Goal: Information Seeking & Learning: Learn about a topic

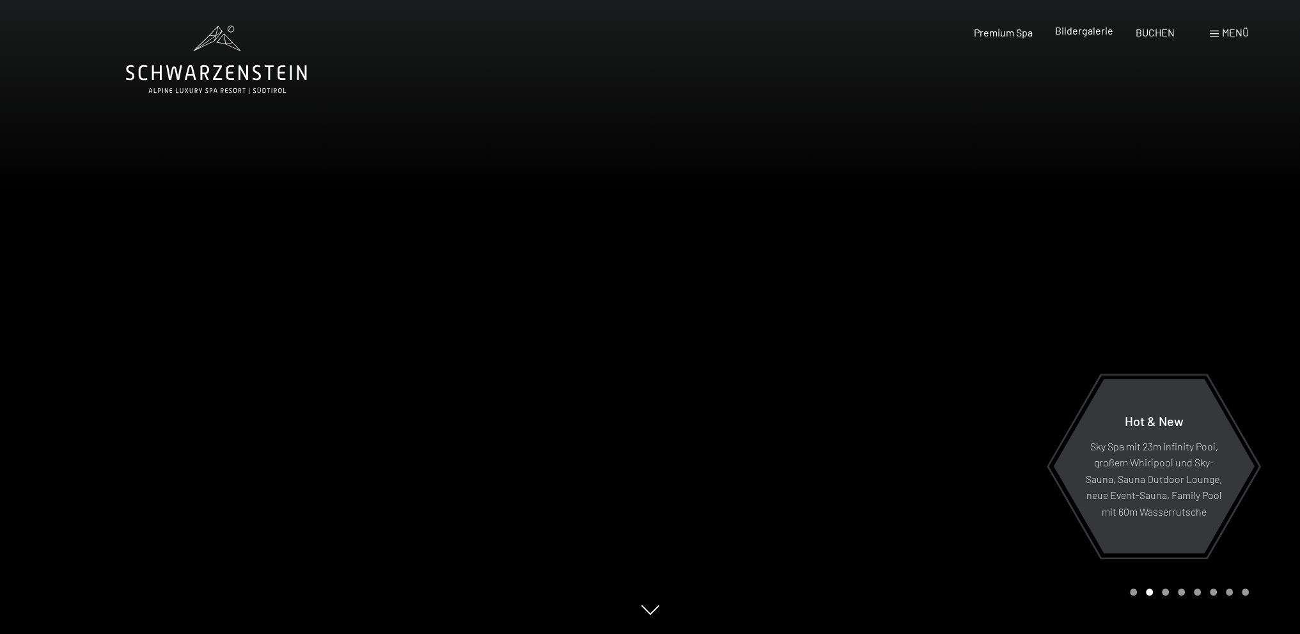
click at [1097, 34] on span "Bildergalerie" at bounding box center [1084, 30] width 58 height 12
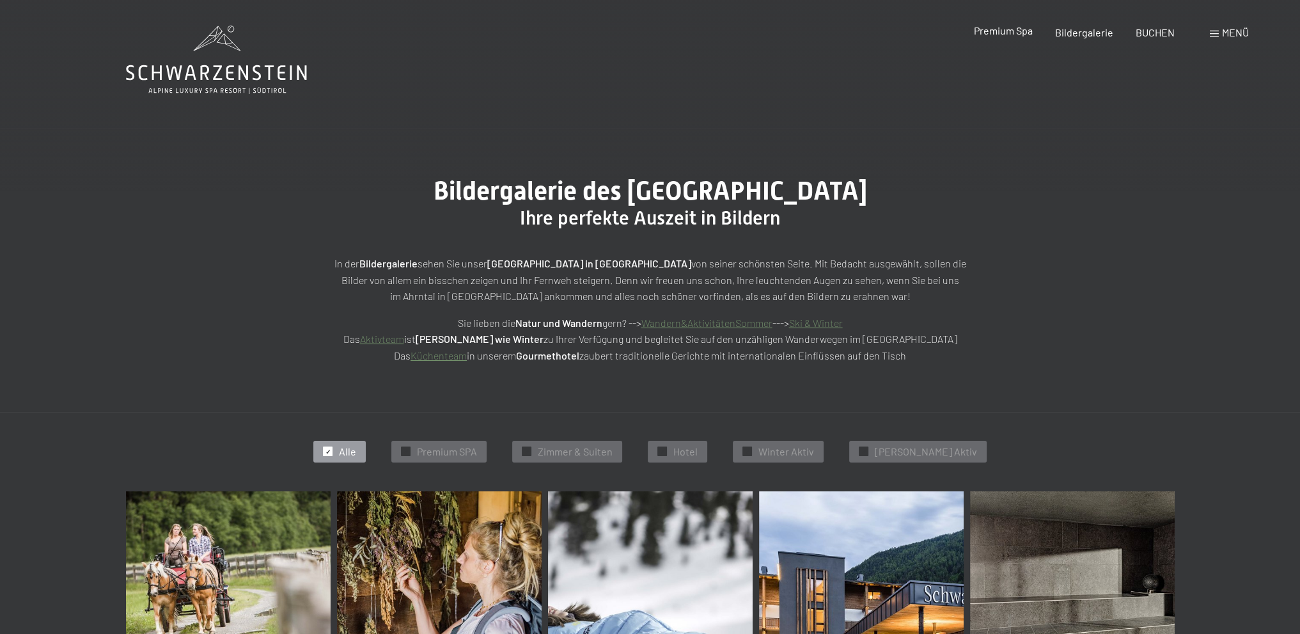
click at [1011, 32] on span "Premium Spa" at bounding box center [1002, 30] width 59 height 12
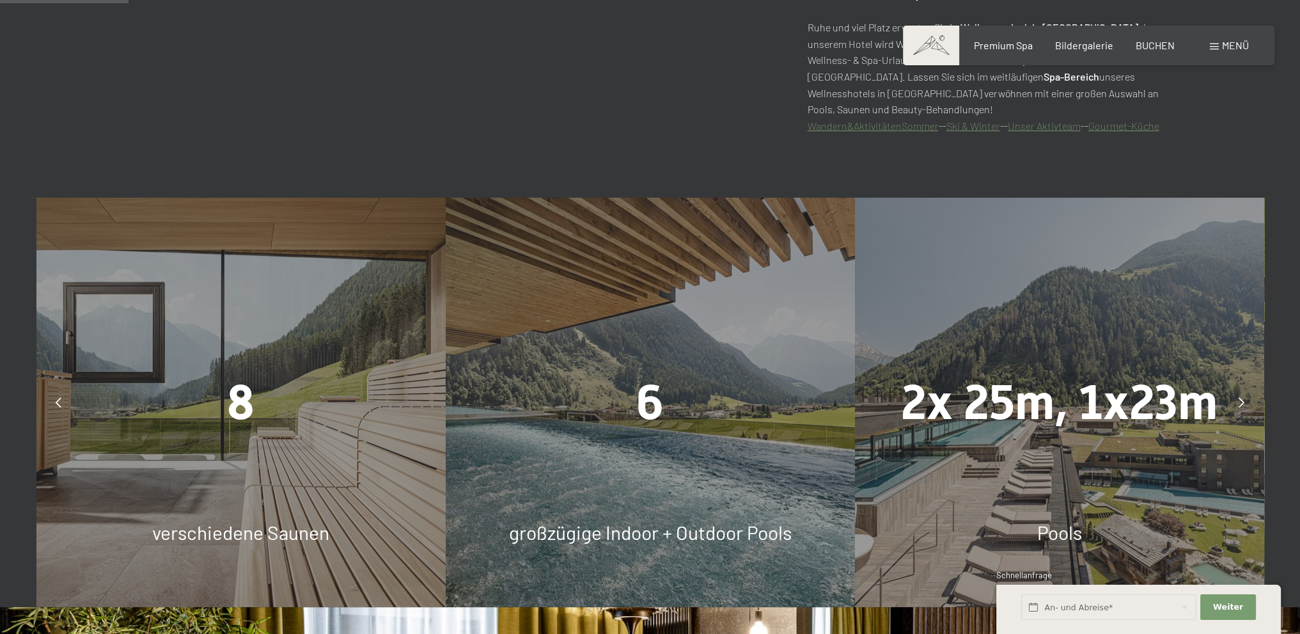
scroll to position [974, 0]
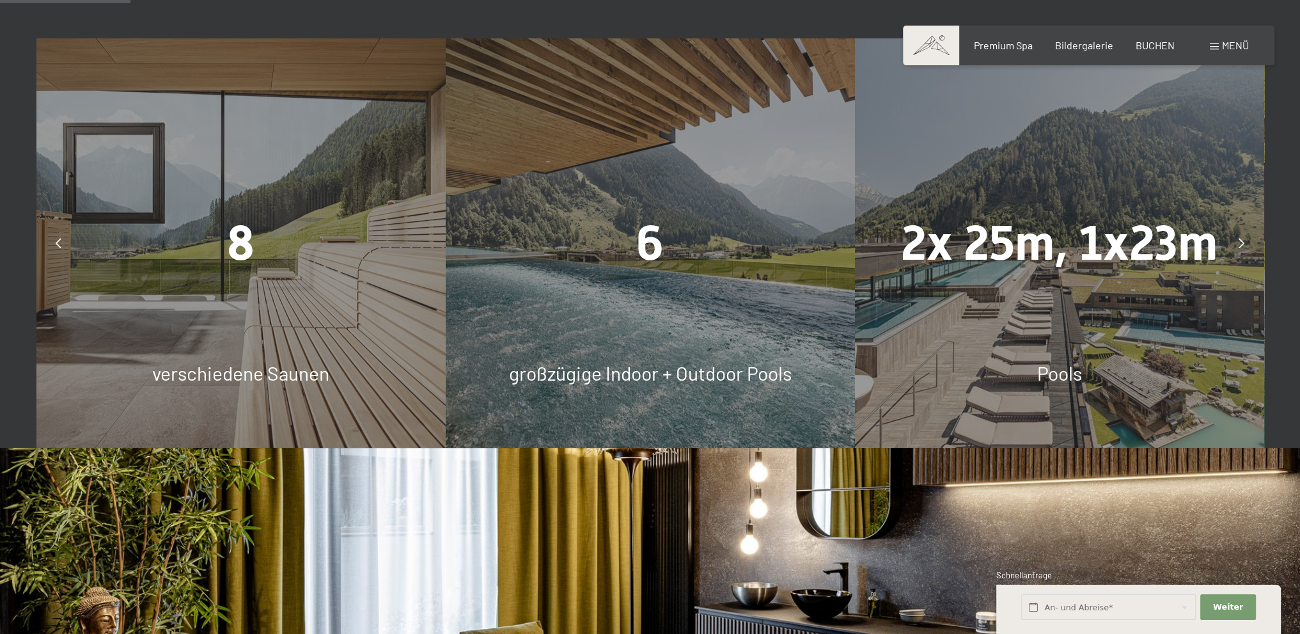
click at [1086, 299] on div "2x 25m, 1x23m Pools" at bounding box center [1059, 242] width 409 height 409
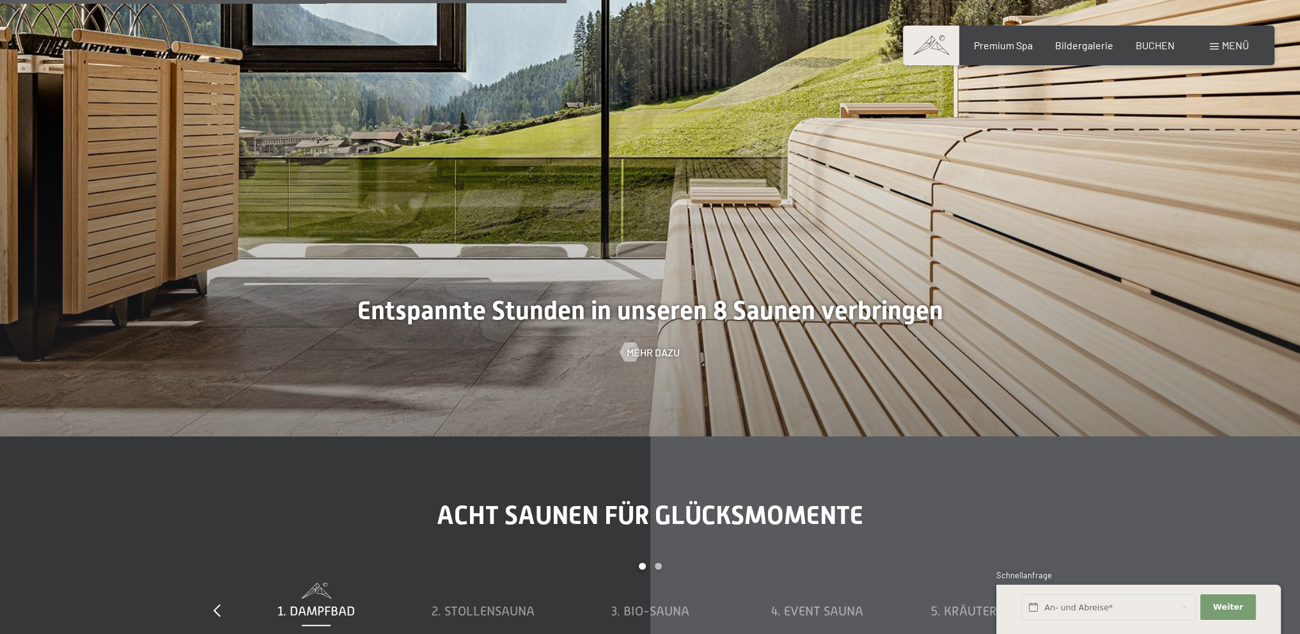
scroll to position [4235, 0]
